Goal: Task Accomplishment & Management: Complete application form

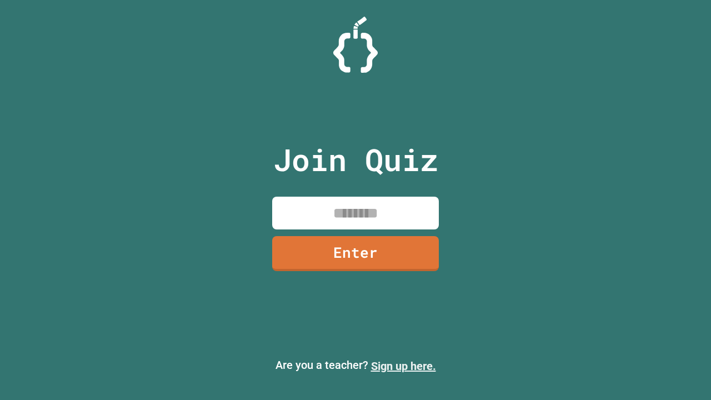
click at [403, 366] on link "Sign up here." at bounding box center [403, 365] width 65 height 13
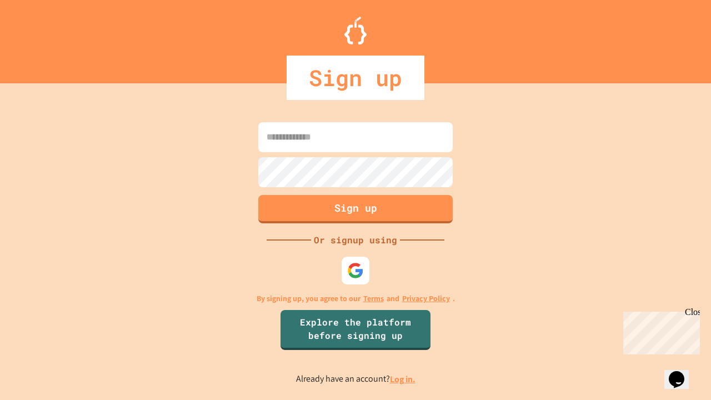
click at [403, 379] on link "Log in." at bounding box center [403, 379] width 26 height 12
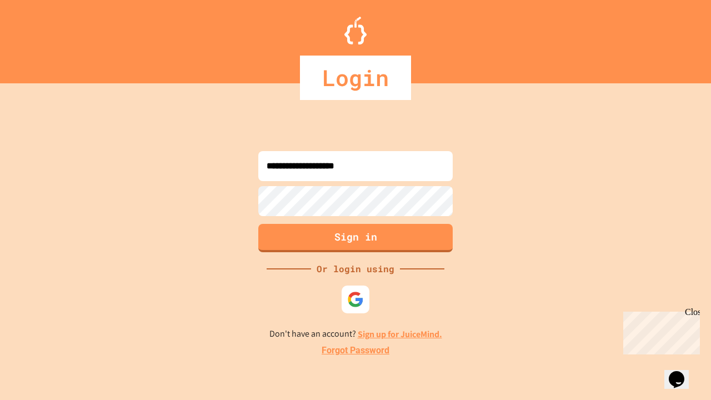
type input "**********"
